Goal: Find contact information: Find contact information

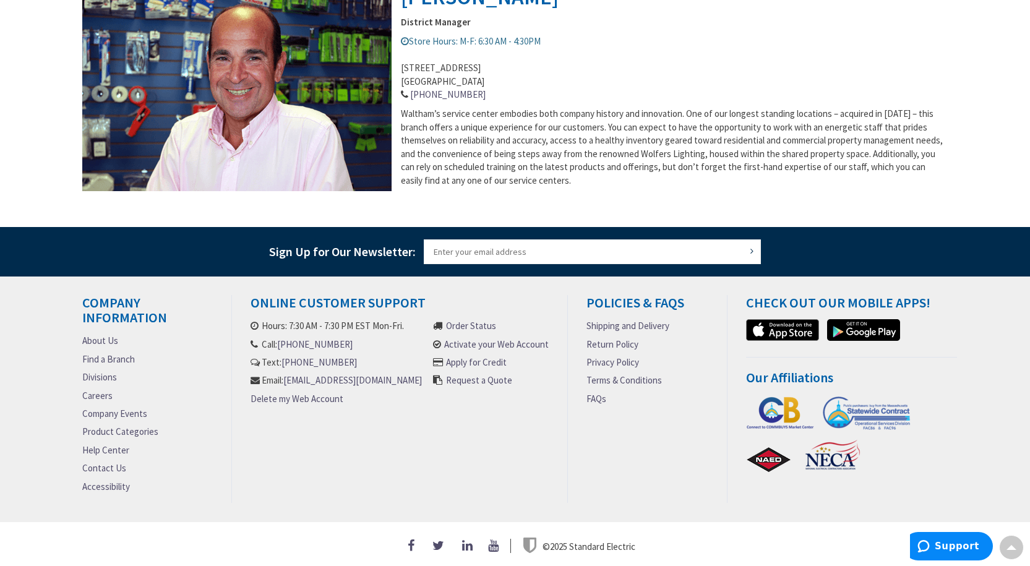
scroll to position [536, 0]
click at [322, 385] on link "[EMAIL_ADDRESS][DOMAIN_NAME]" at bounding box center [352, 380] width 139 height 13
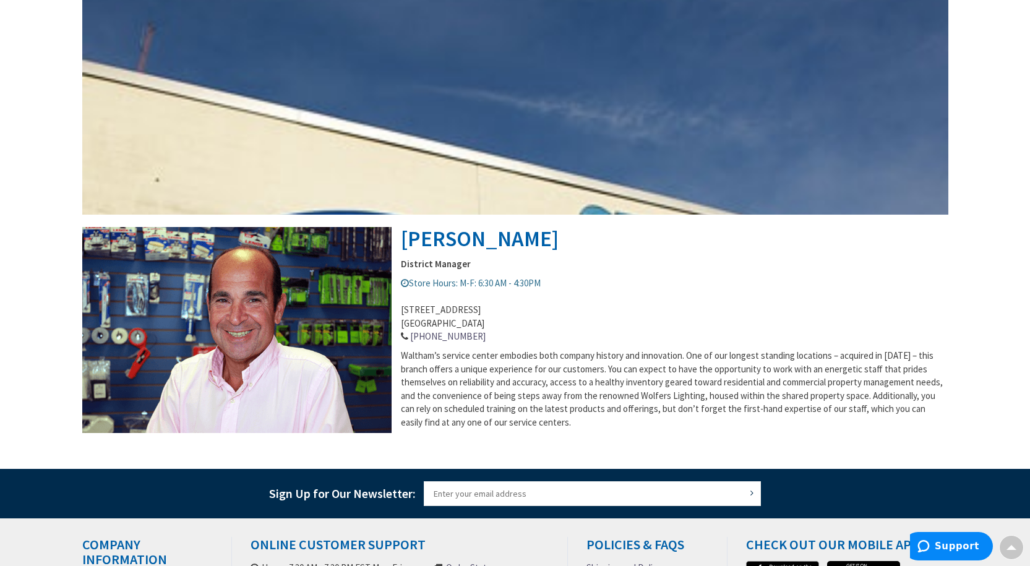
scroll to position [0, 0]
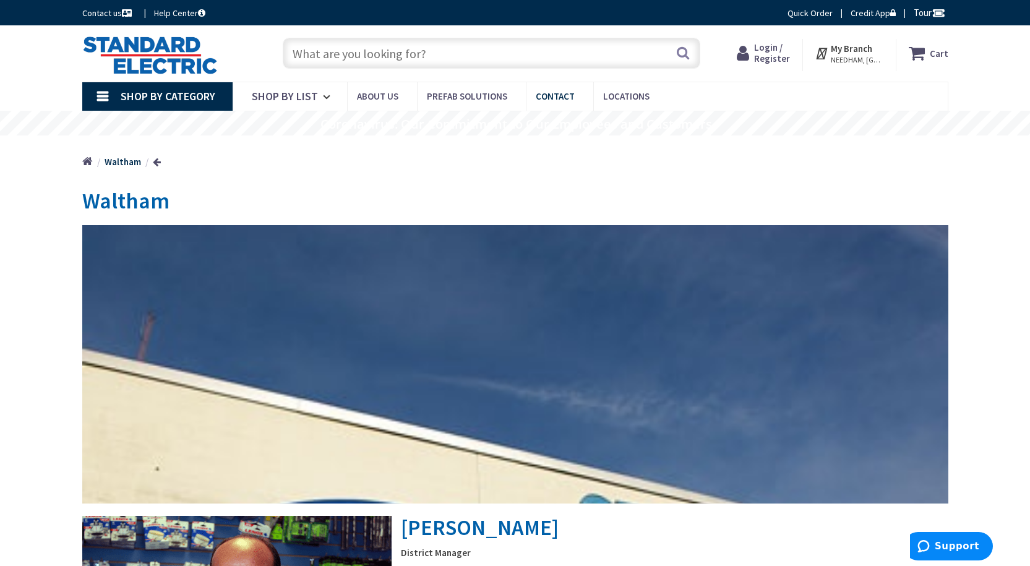
click at [548, 97] on span "Contact" at bounding box center [555, 96] width 39 height 12
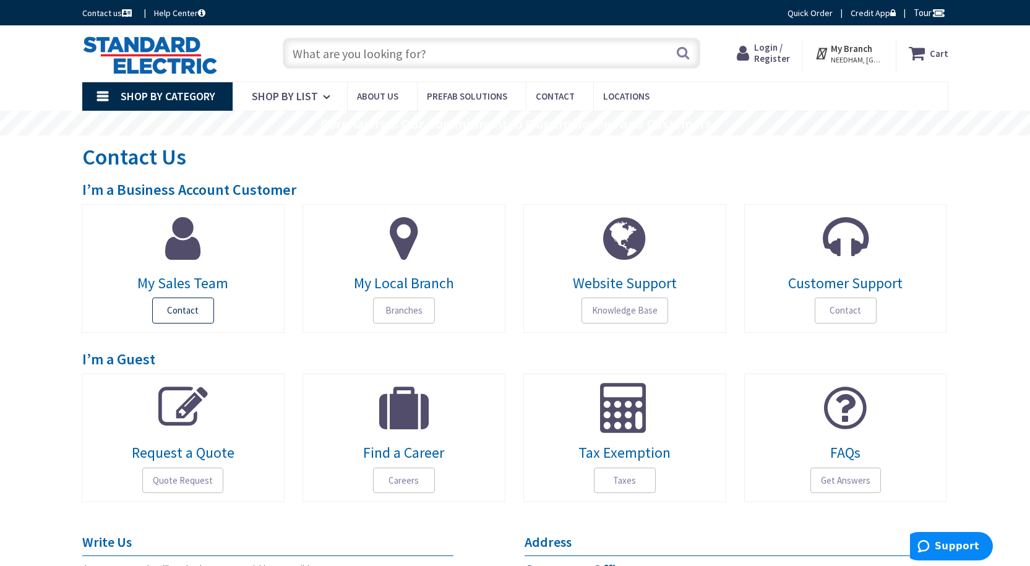
click at [179, 310] on span "Contact" at bounding box center [183, 310] width 62 height 26
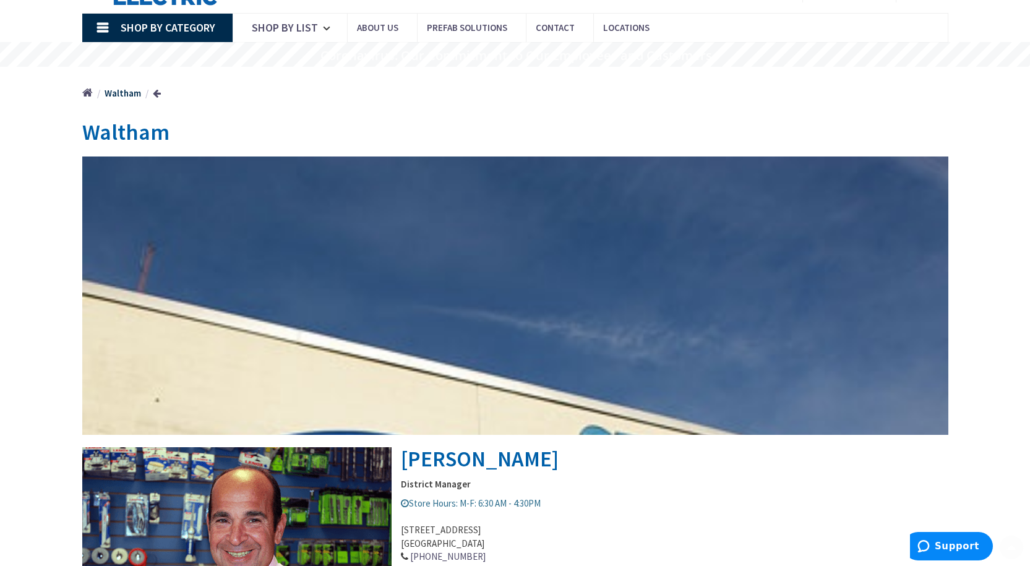
scroll to position [371, 0]
